Goal: Transaction & Acquisition: Purchase product/service

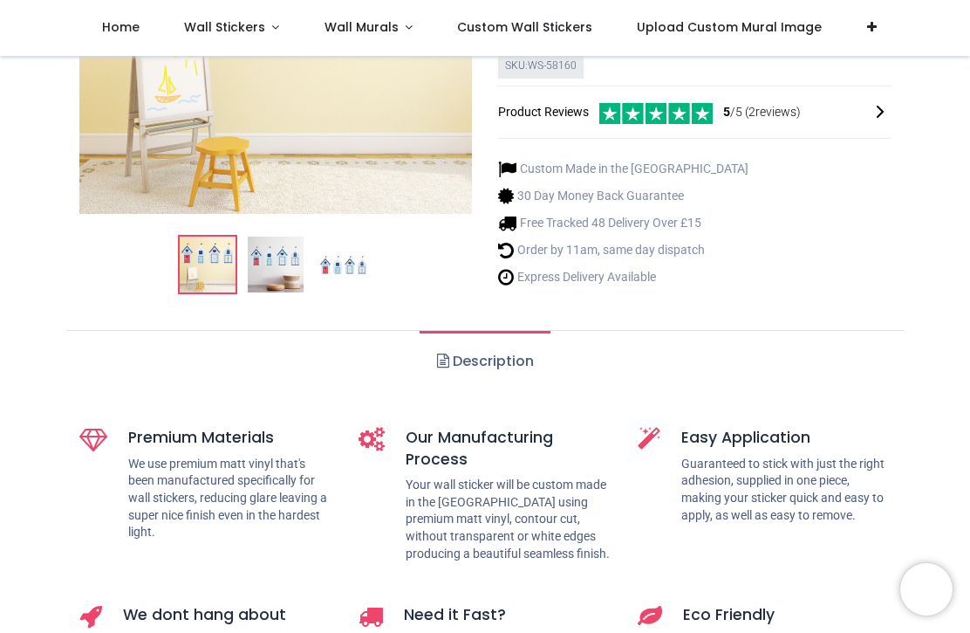
scroll to position [319, 0]
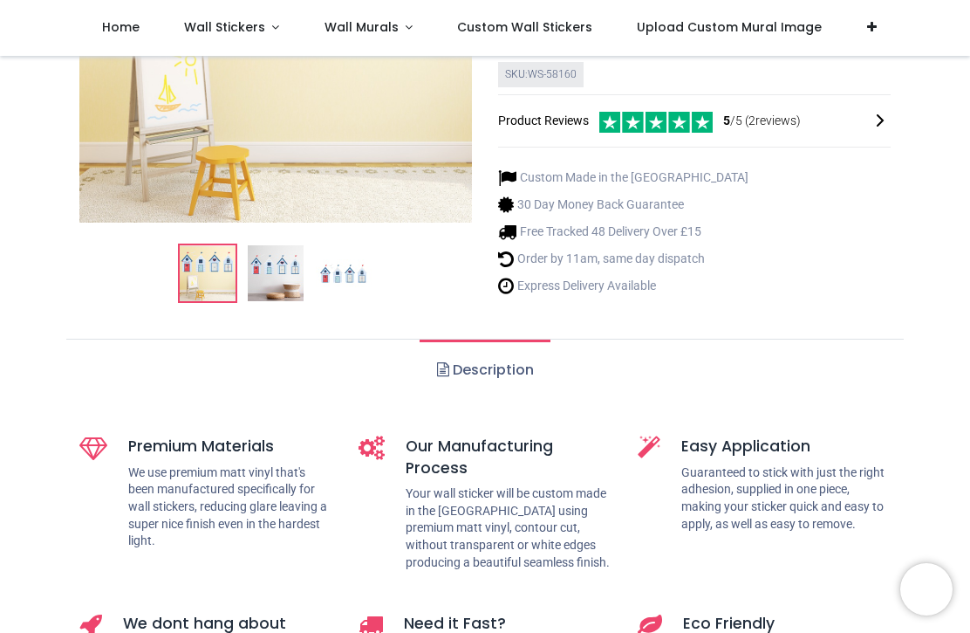
click at [225, 278] on img at bounding box center [208, 274] width 56 height 56
click at [262, 284] on img at bounding box center [276, 274] width 56 height 56
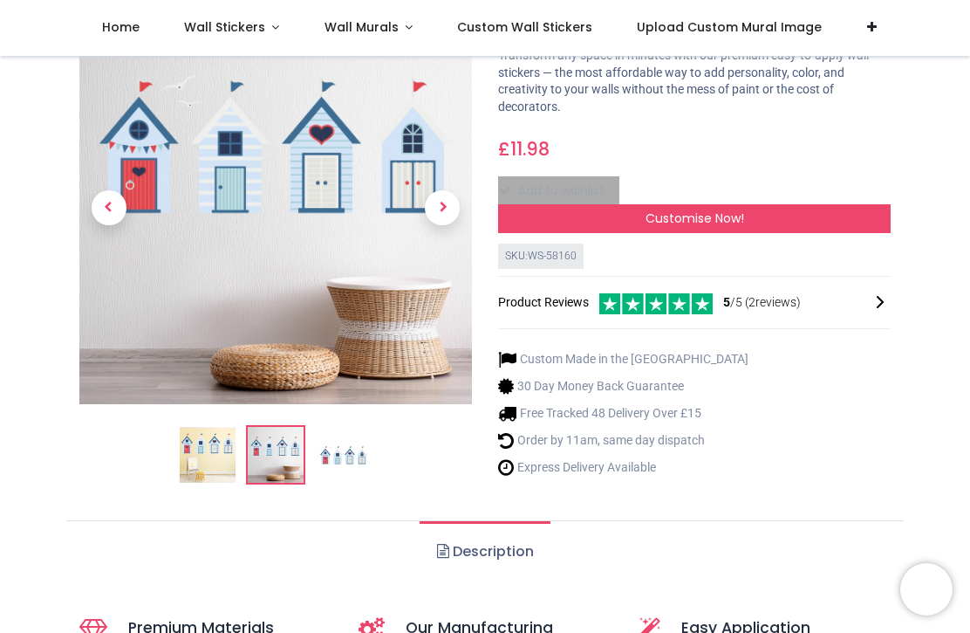
scroll to position [140, 0]
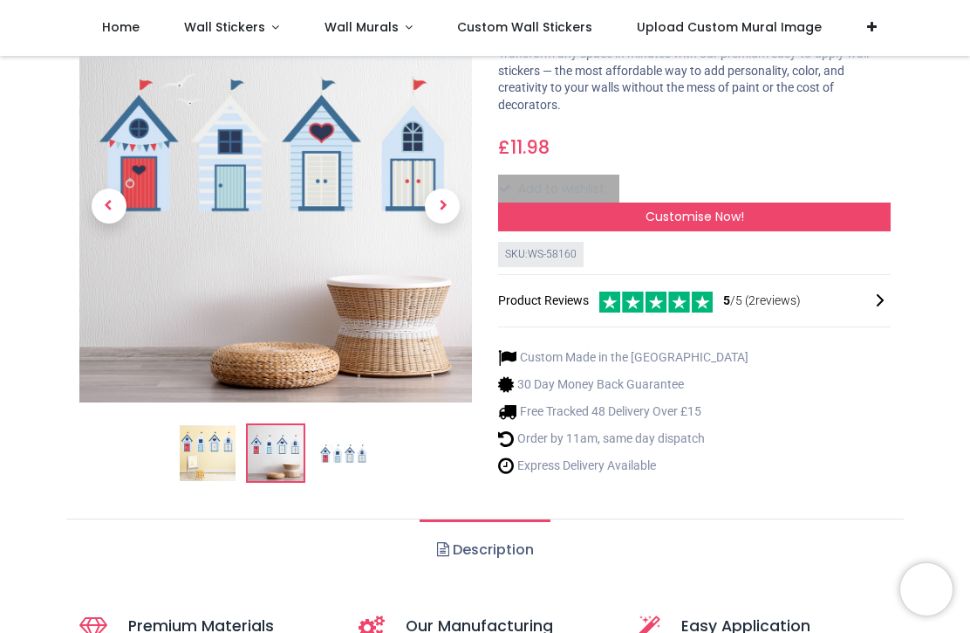
click at [206, 456] on img at bounding box center [208, 454] width 56 height 56
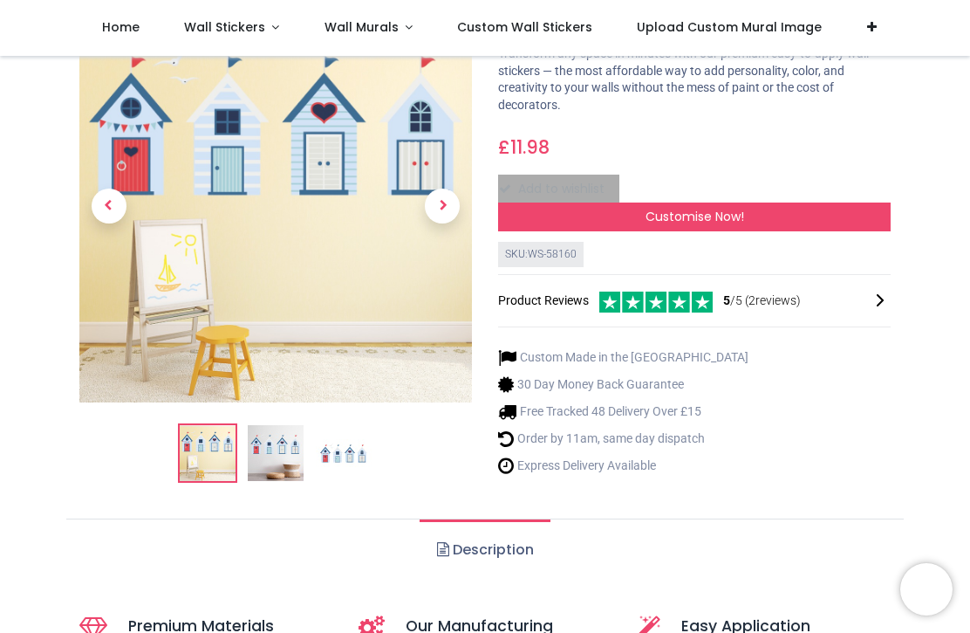
click at [357, 456] on img at bounding box center [344, 454] width 56 height 56
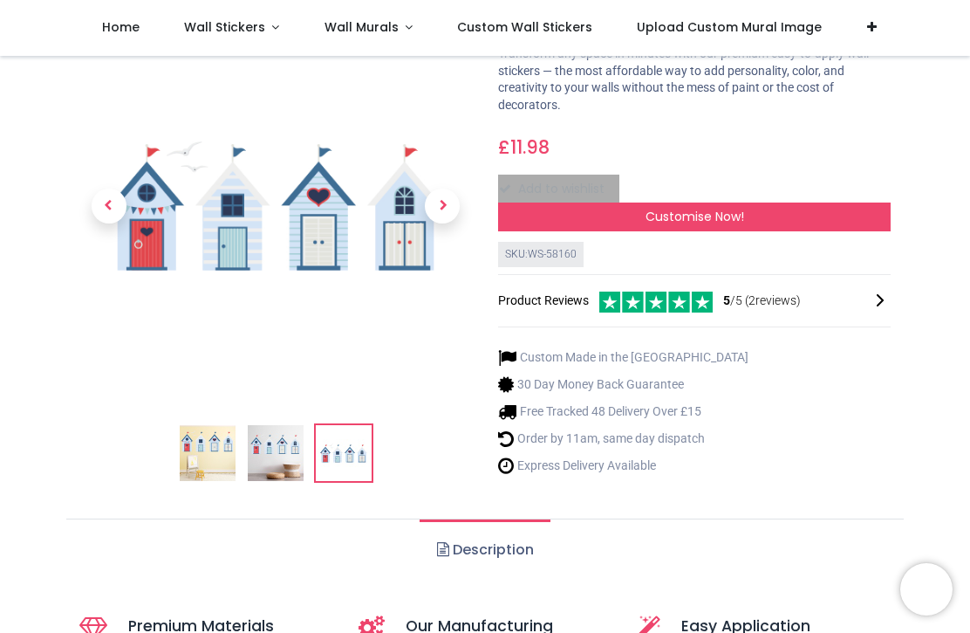
click at [439, 209] on span "Next" at bounding box center [442, 206] width 35 height 35
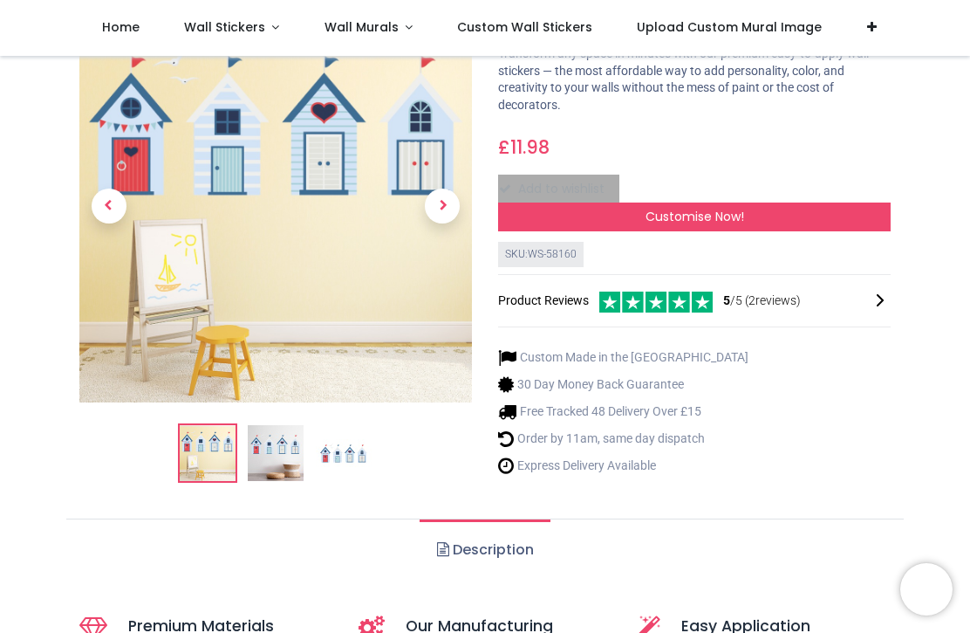
click at [457, 208] on span "Next" at bounding box center [442, 206] width 35 height 35
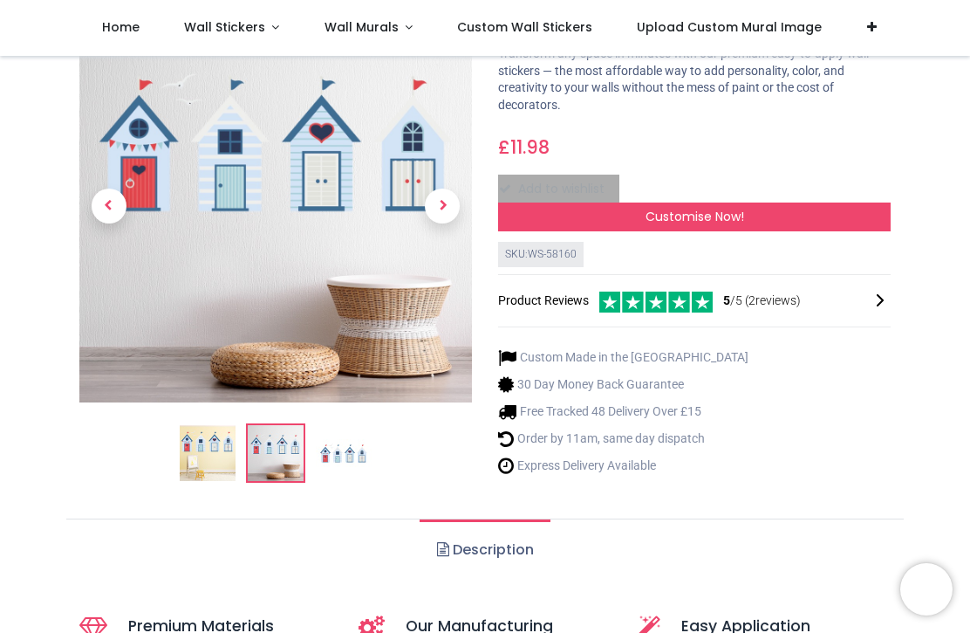
click at [453, 209] on span "Next" at bounding box center [442, 206] width 35 height 35
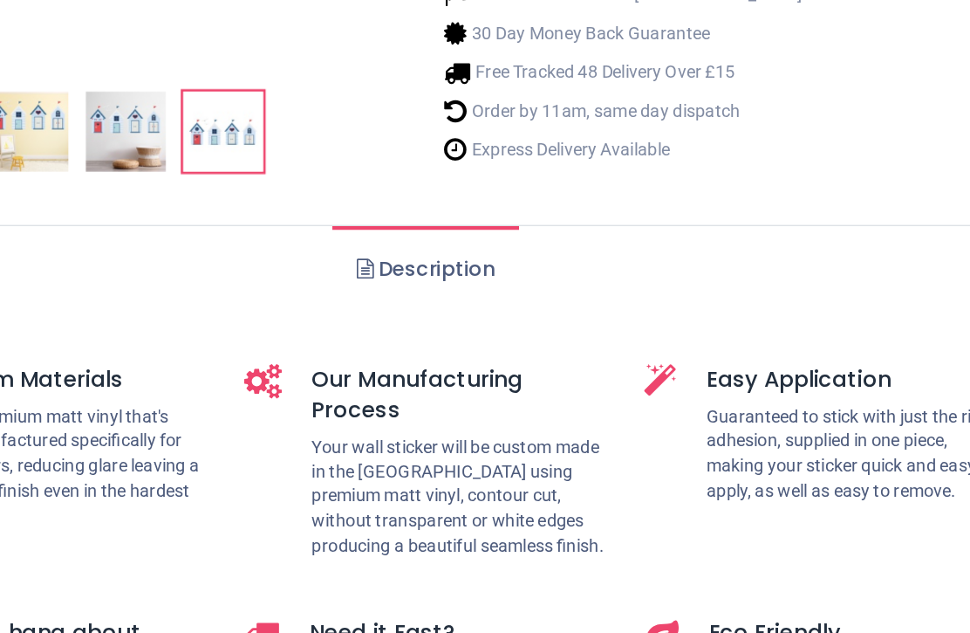
scroll to position [366, 0]
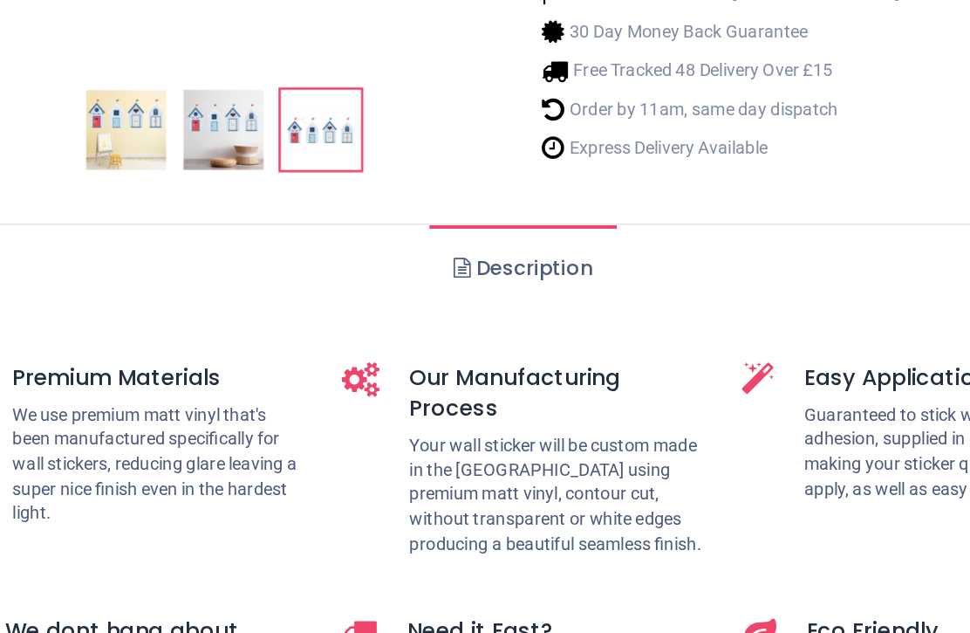
click at [420, 293] on link "Description" at bounding box center [485, 323] width 130 height 61
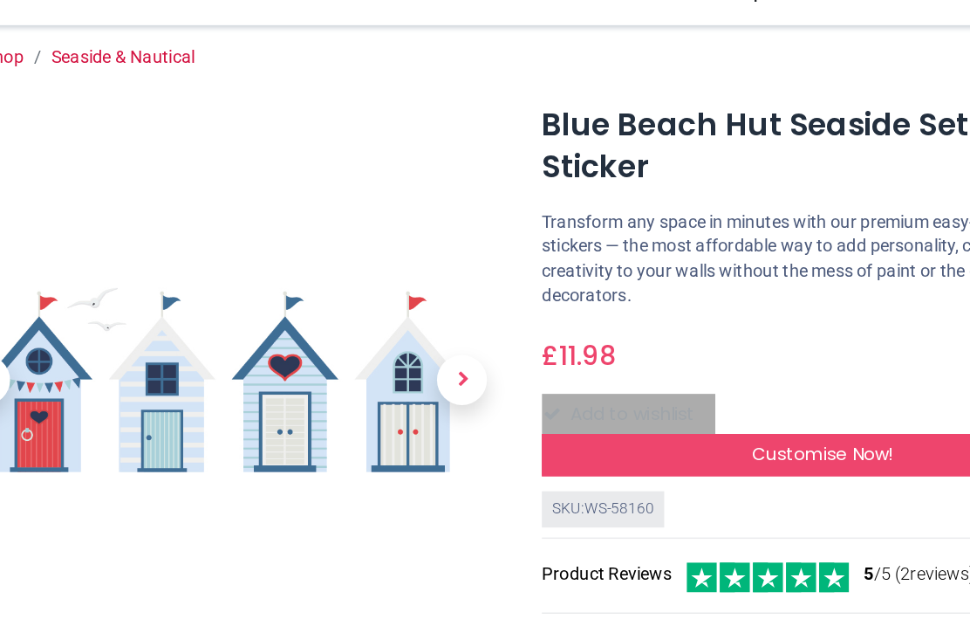
scroll to position [0, 0]
